Goal: Task Accomplishment & Management: Use online tool/utility

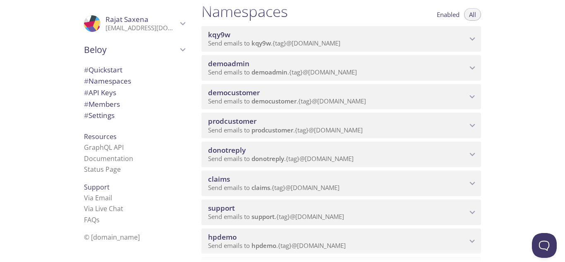
scroll to position [124, 0]
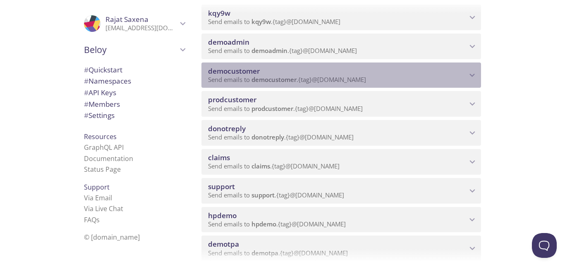
click at [279, 71] on span "democustomer" at bounding box center [337, 71] width 259 height 9
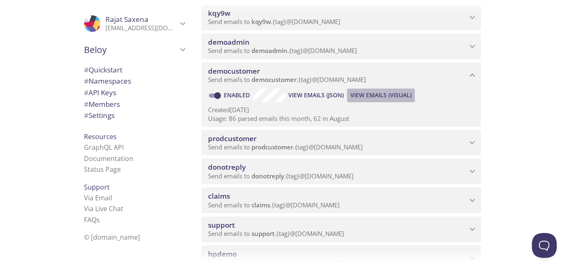
click at [384, 93] on span "View Emails (Visual)" at bounding box center [380, 95] width 61 height 10
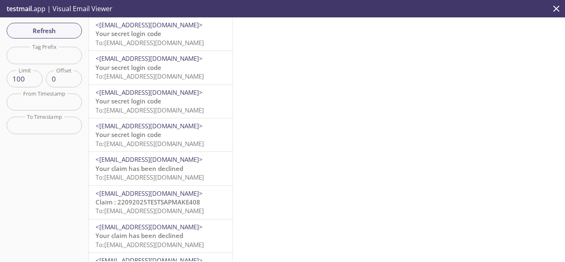
click at [162, 42] on span "To: [EMAIL_ADDRESS][DOMAIN_NAME]" at bounding box center [149, 42] width 108 height 8
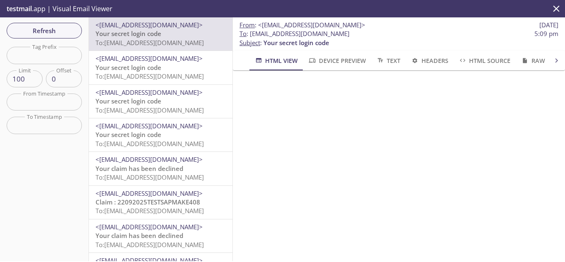
drag, startPoint x: 250, startPoint y: 36, endPoint x: 431, endPoint y: 33, distance: 180.2
click at [431, 33] on span "To : [EMAIL_ADDRESS][DOMAIN_NAME] 5:09 pm" at bounding box center [398, 33] width 319 height 9
copy span "[EMAIL_ADDRESS][DOMAIN_NAME]"
click at [61, 27] on span "Refresh" at bounding box center [44, 30] width 62 height 11
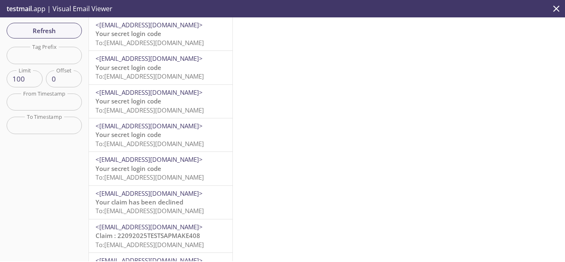
click at [154, 44] on span "To: [EMAIL_ADDRESS][DOMAIN_NAME]" at bounding box center [149, 42] width 108 height 8
